Goal: Check status: Check status

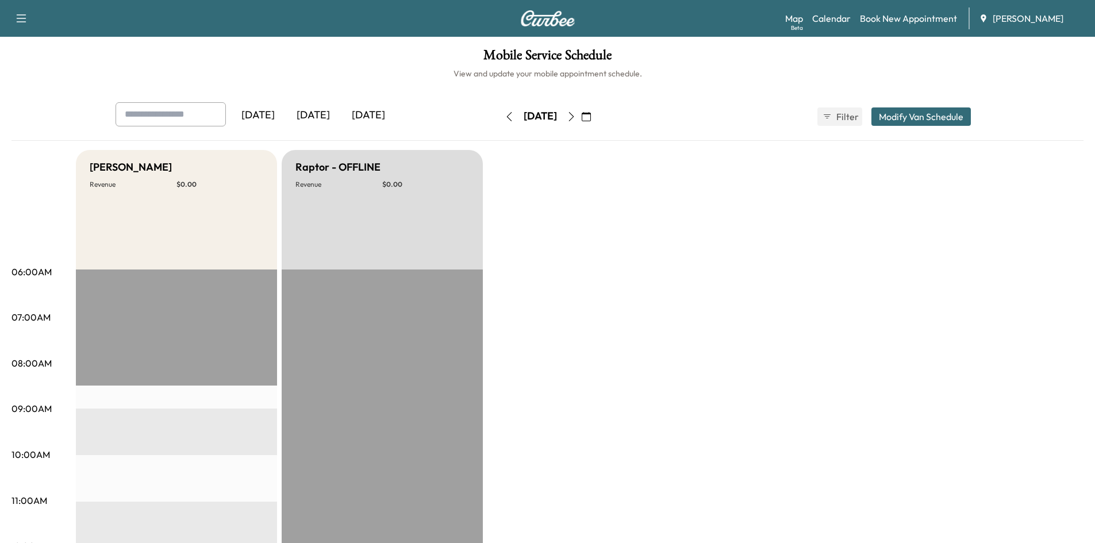
click at [576, 117] on icon "button" at bounding box center [571, 116] width 9 height 9
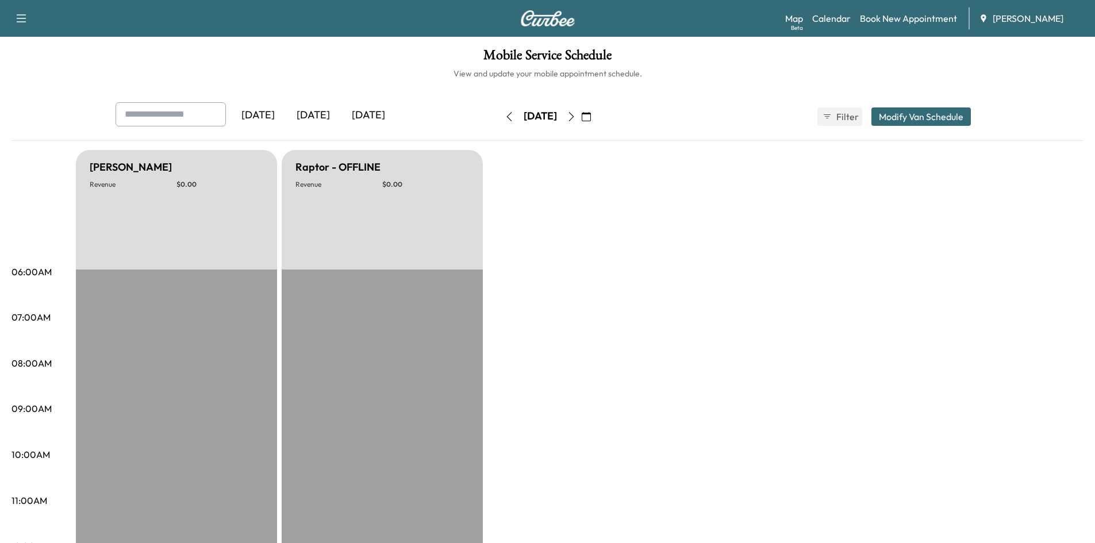
click at [591, 114] on icon "button" at bounding box center [586, 116] width 9 height 9
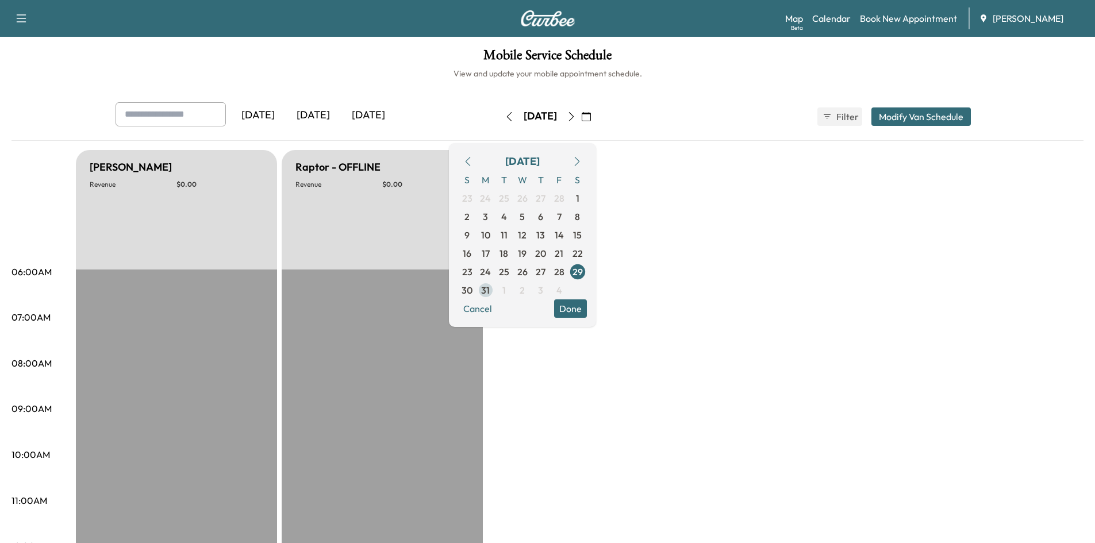
click at [490, 294] on span "31" at bounding box center [485, 290] width 9 height 14
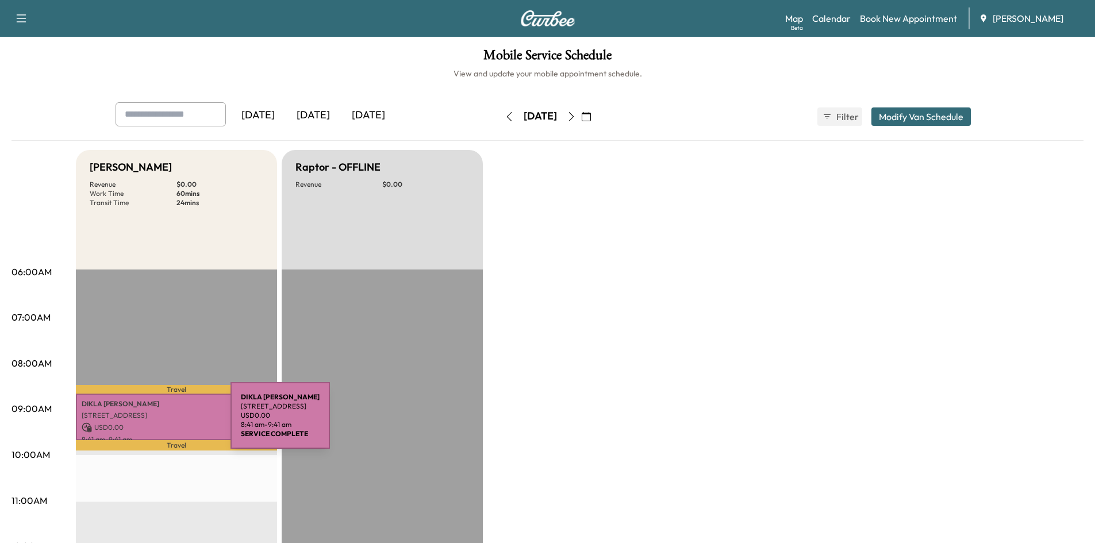
click at [144, 422] on p "USD 0.00" at bounding box center [177, 427] width 190 height 10
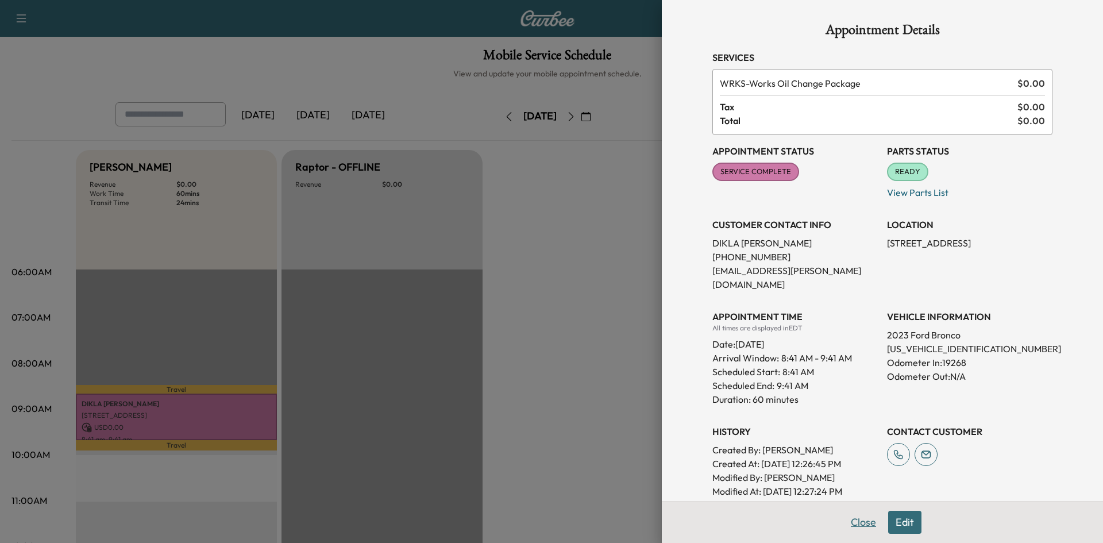
click at [845, 517] on button "Close" at bounding box center [864, 522] width 40 height 23
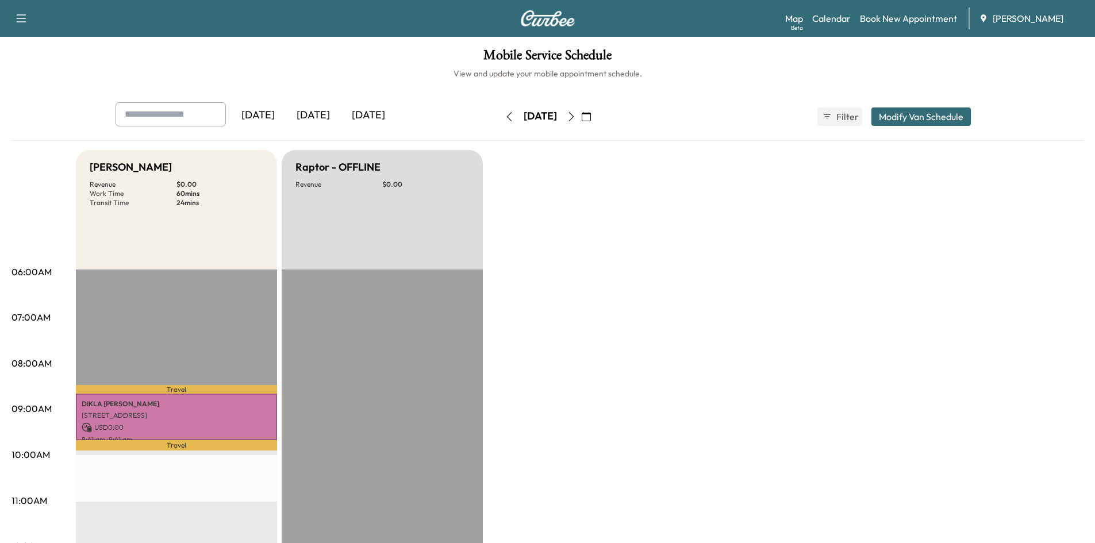
click at [591, 114] on icon "button" at bounding box center [586, 116] width 9 height 9
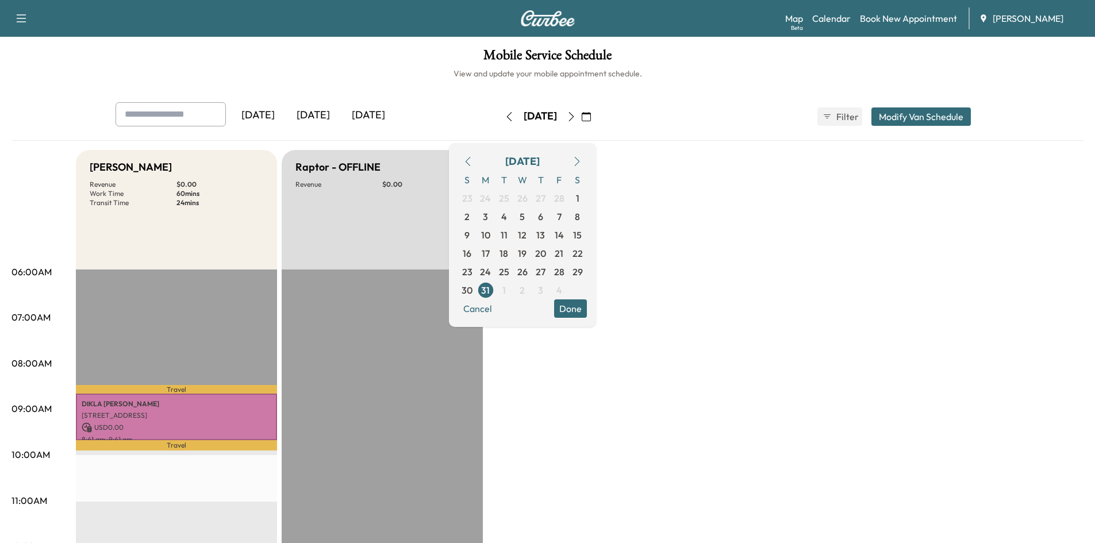
click at [582, 157] on icon "button" at bounding box center [576, 161] width 9 height 9
click at [506, 199] on span "1" at bounding box center [503, 198] width 3 height 14
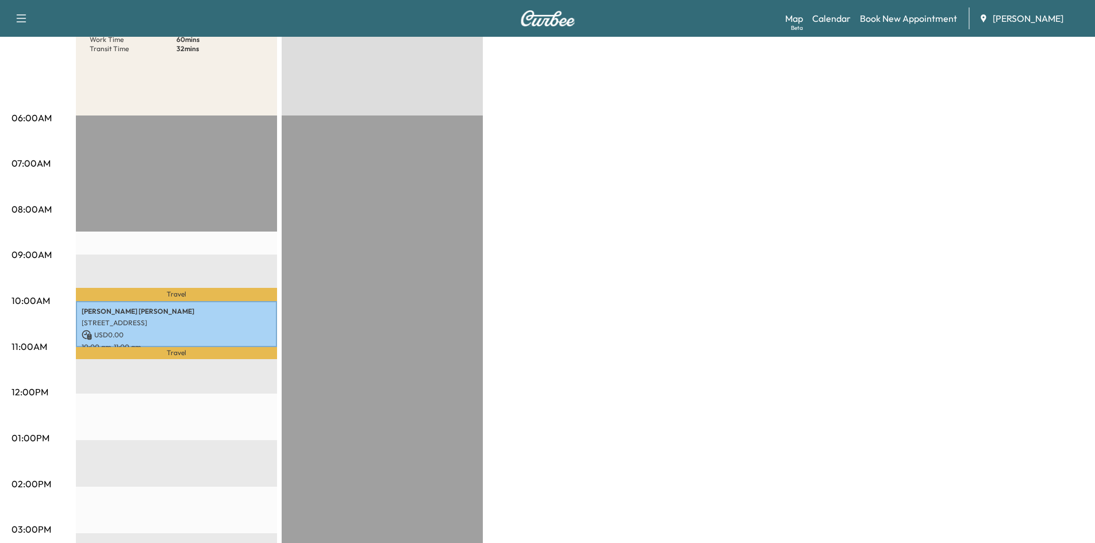
scroll to position [155, 0]
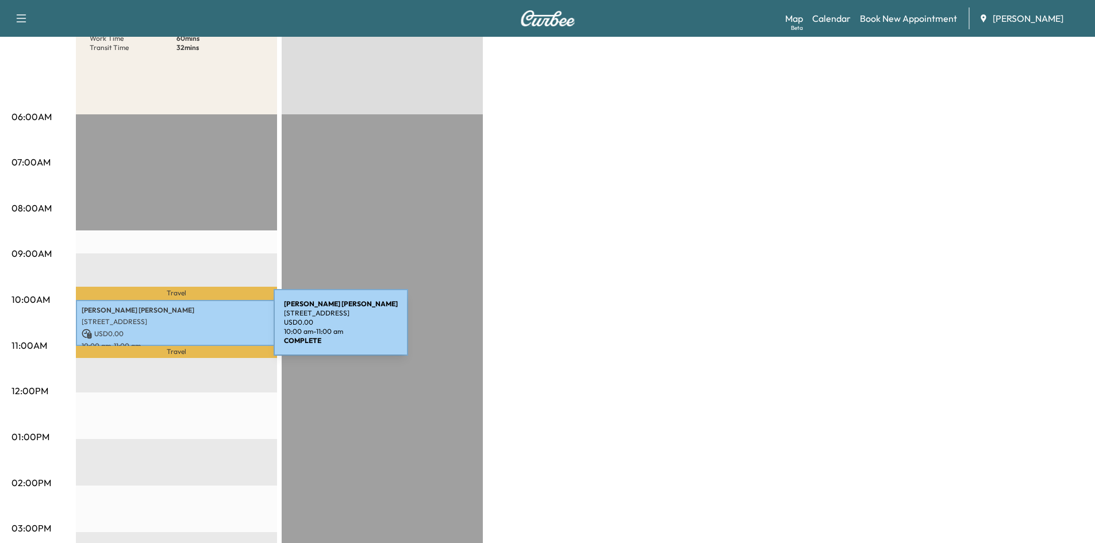
click at [187, 329] on p "USD 0.00" at bounding box center [177, 334] width 190 height 10
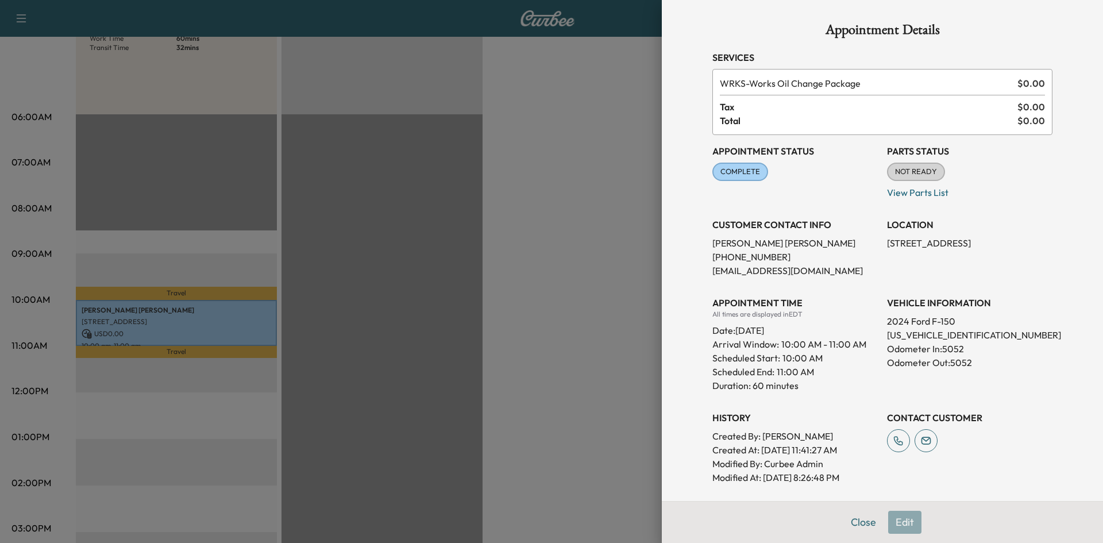
click at [864, 521] on button "Close" at bounding box center [864, 522] width 40 height 23
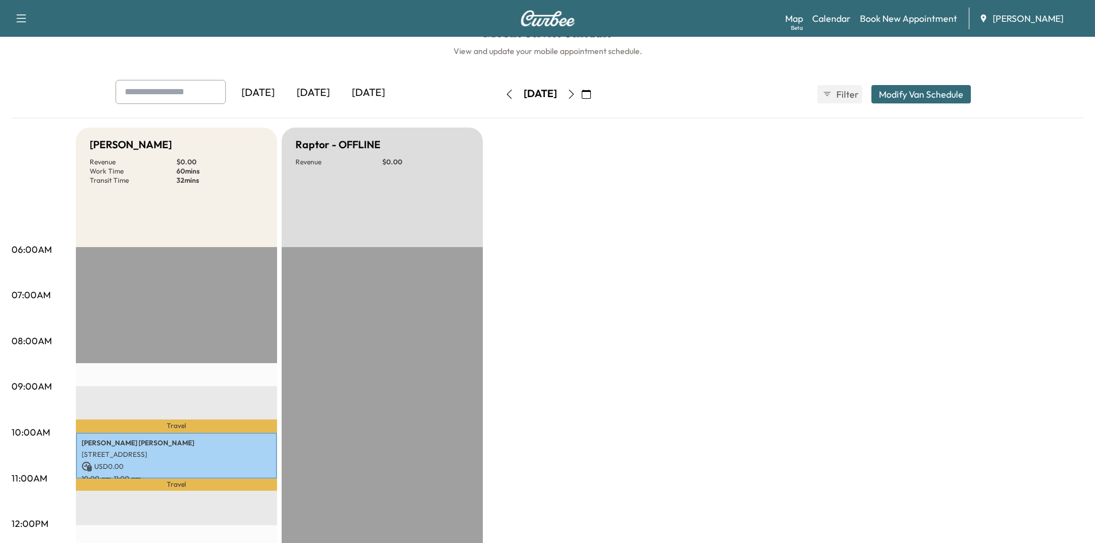
scroll to position [0, 0]
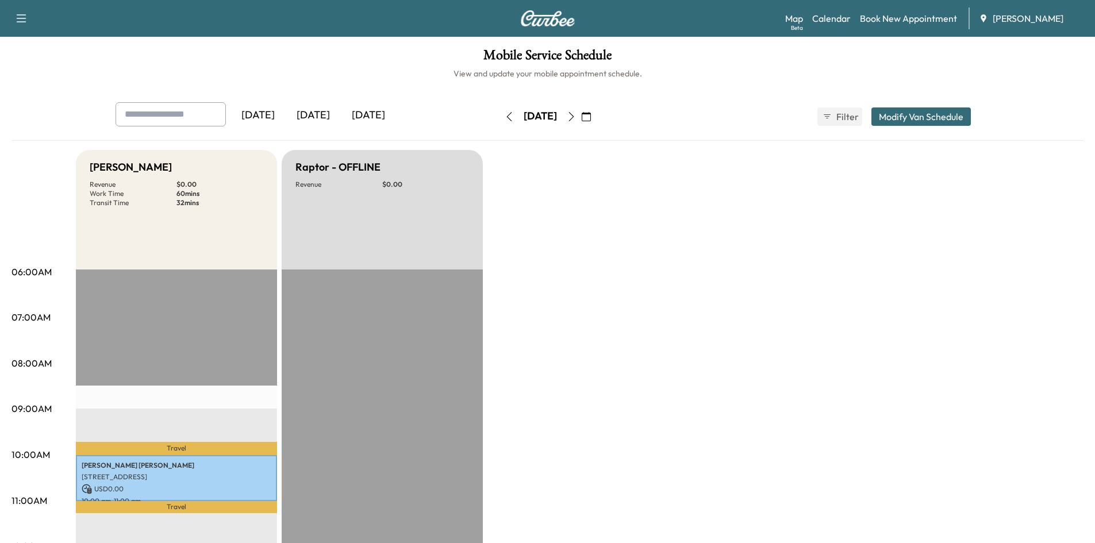
click at [576, 113] on icon "button" at bounding box center [571, 116] width 9 height 9
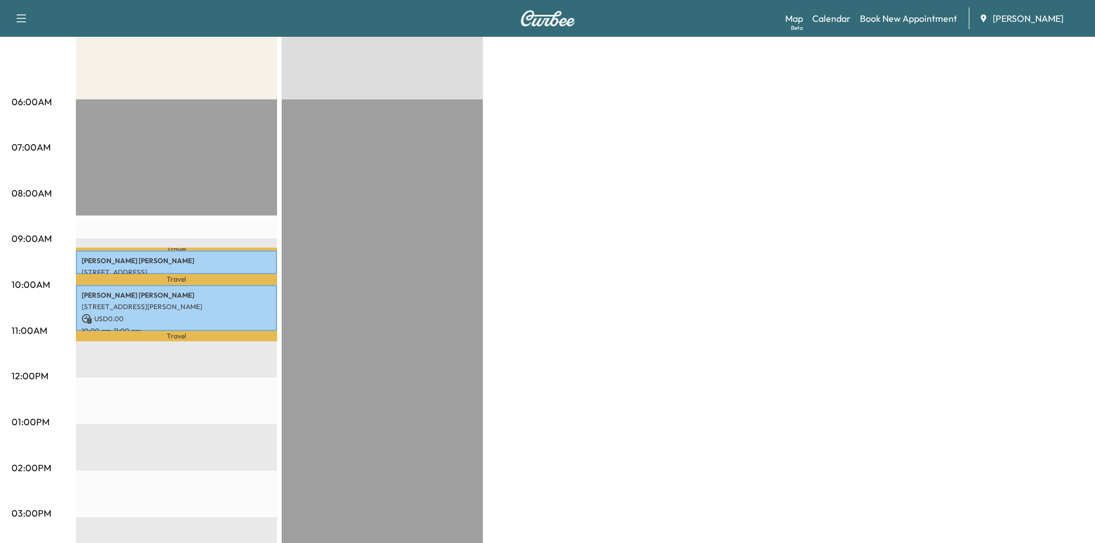
scroll to position [188, 0]
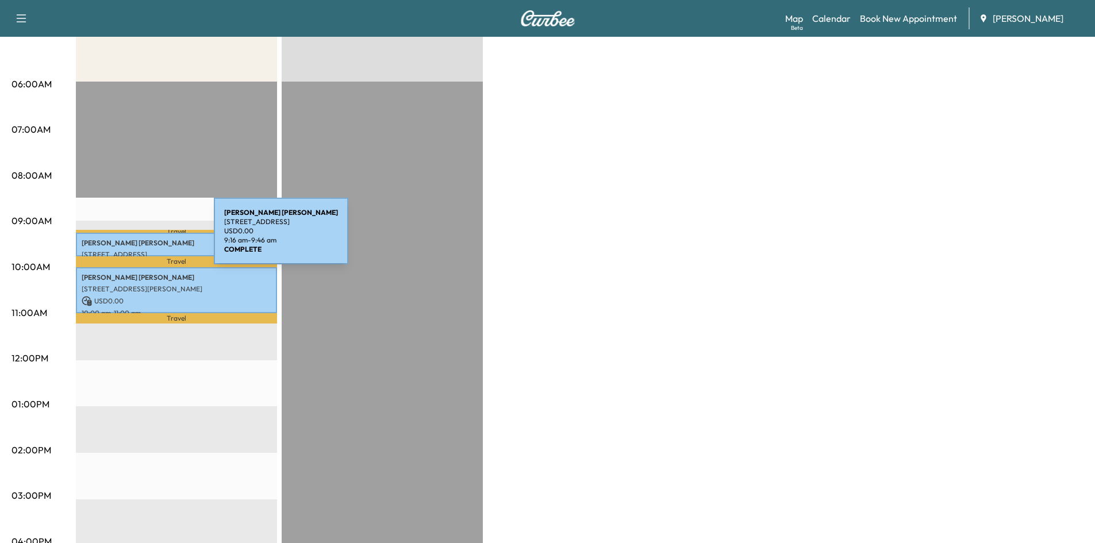
click at [128, 238] on p "[PERSON_NAME]" at bounding box center [177, 242] width 190 height 9
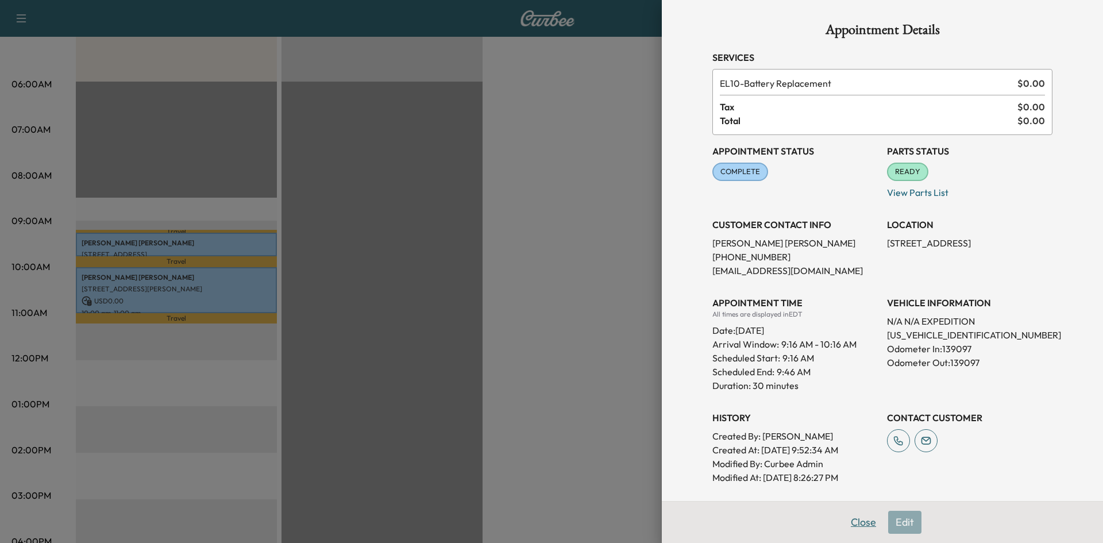
click at [851, 524] on button "Close" at bounding box center [864, 522] width 40 height 23
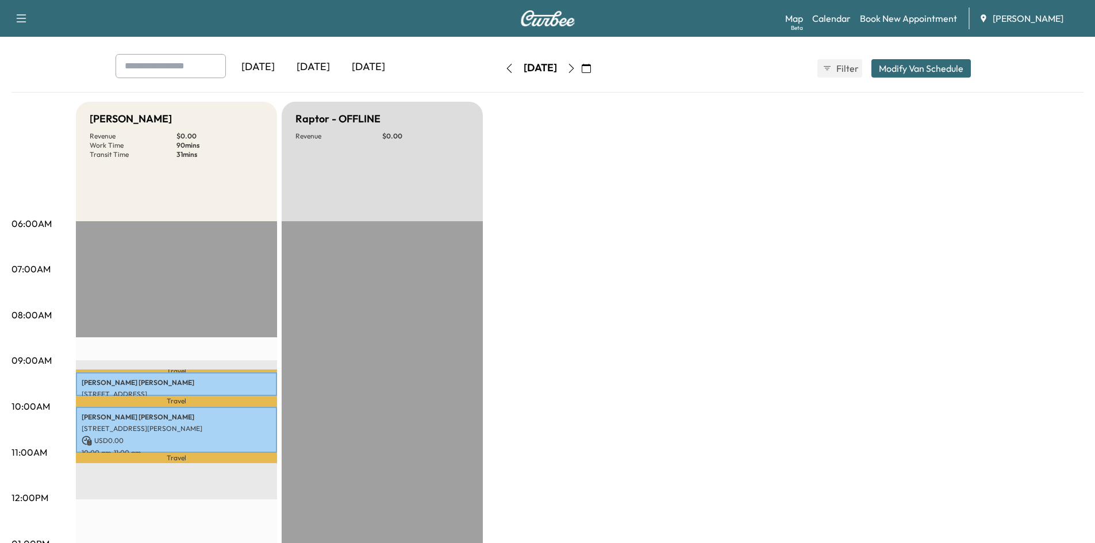
scroll to position [9, 0]
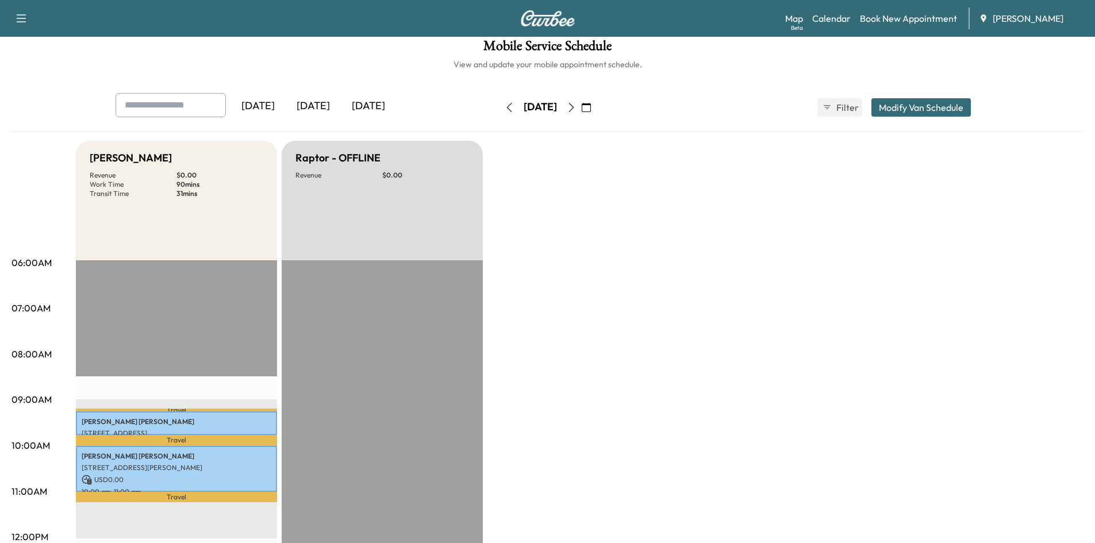
click at [576, 105] on icon "button" at bounding box center [571, 107] width 9 height 9
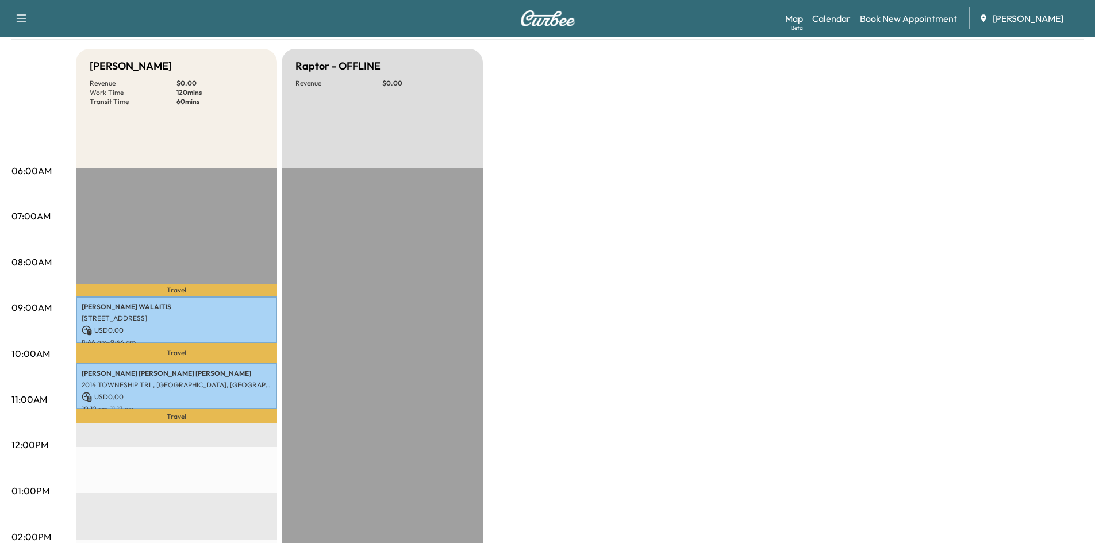
scroll to position [114, 0]
